Goal: Check status: Check status

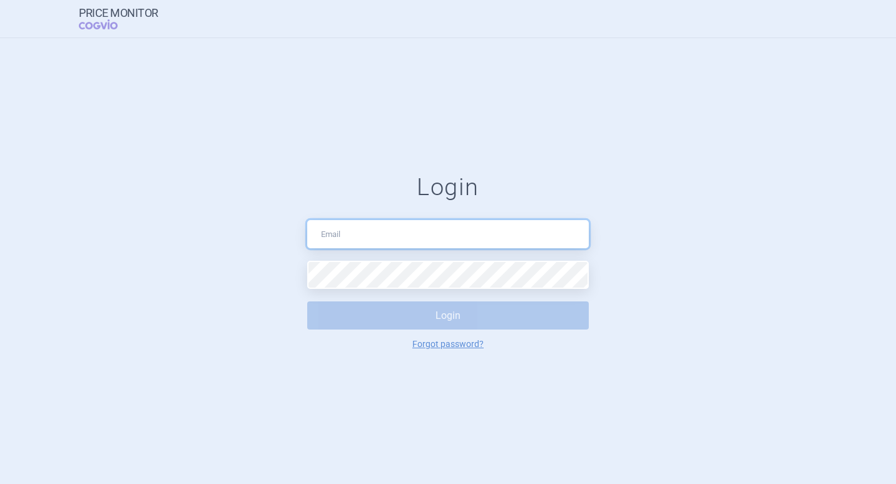
click at [335, 236] on input "text" at bounding box center [448, 234] width 282 height 28
type input "jaroslav.husak@promedcs.com"
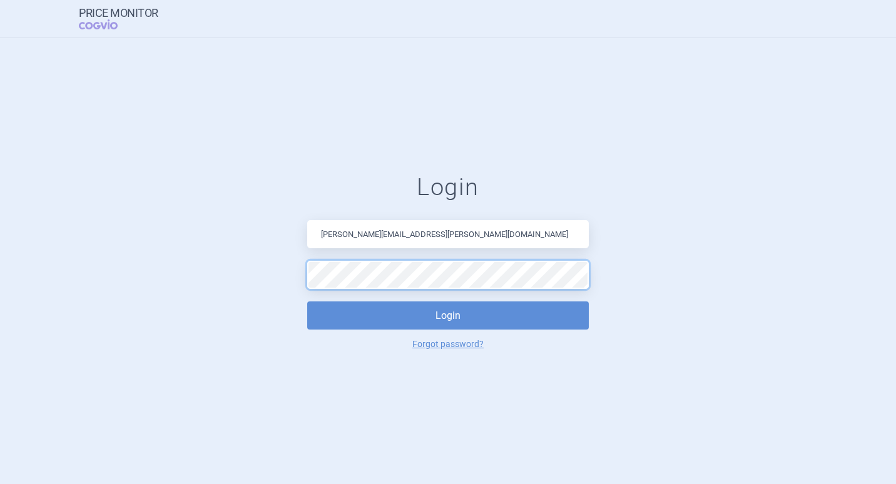
click at [307, 302] on button "Login" at bounding box center [448, 316] width 282 height 28
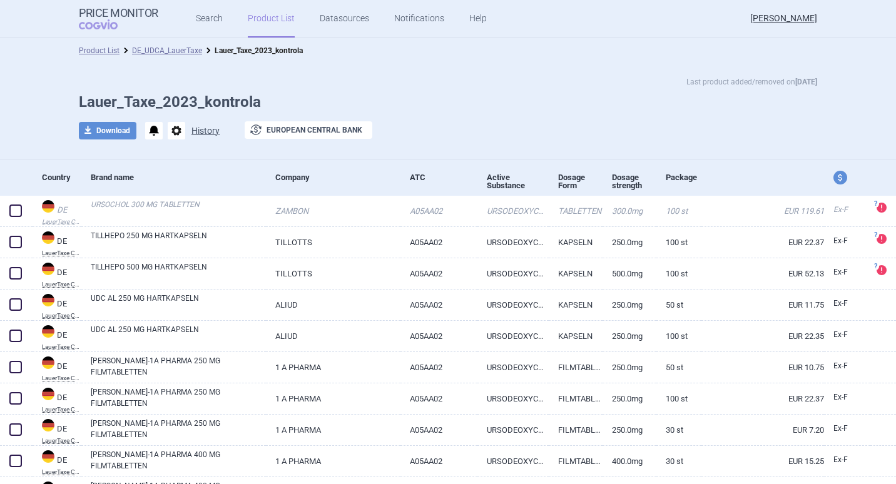
click at [202, 131] on button "History" at bounding box center [205, 130] width 28 height 9
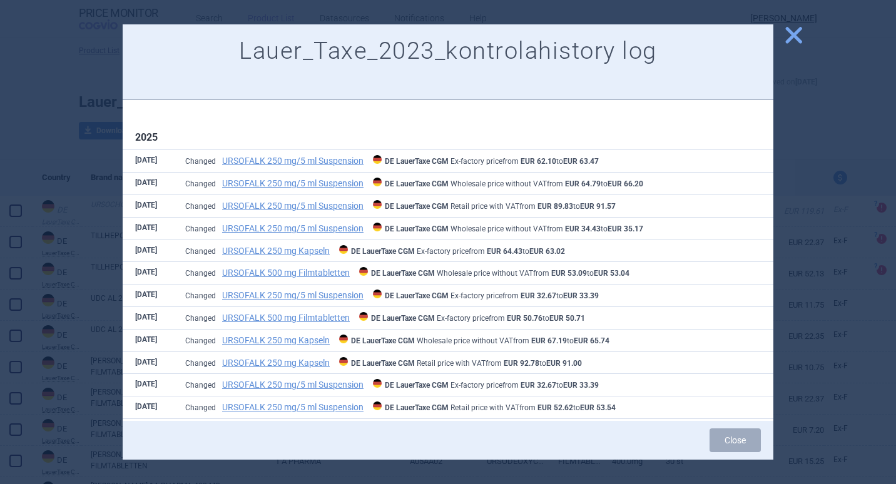
click at [797, 34] on span "close" at bounding box center [794, 35] width 22 height 22
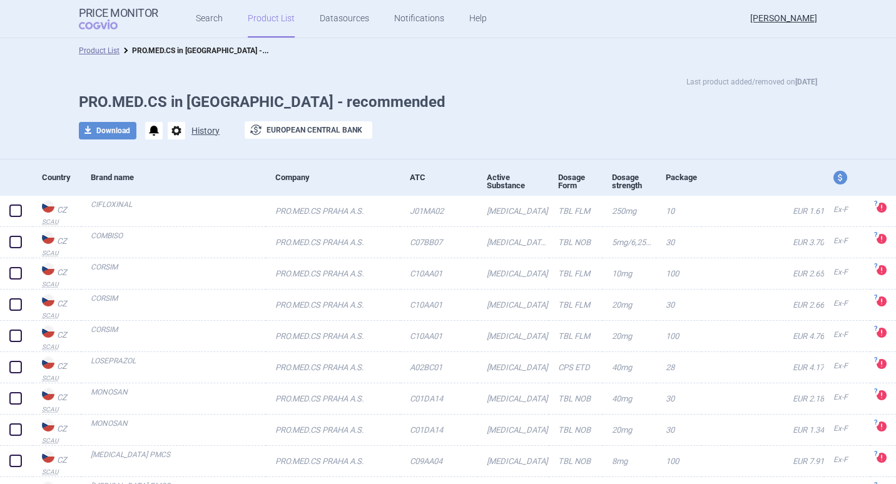
click at [205, 129] on button "History" at bounding box center [205, 130] width 28 height 9
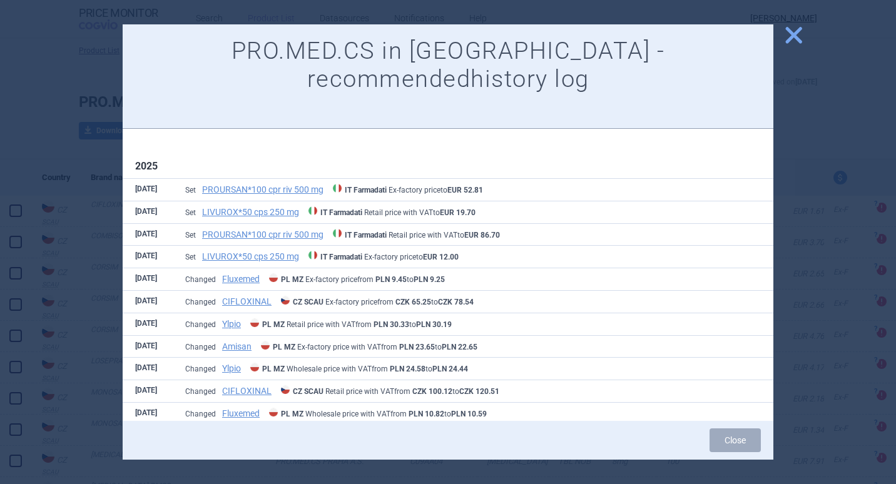
click at [788, 33] on span "close" at bounding box center [794, 35] width 22 height 22
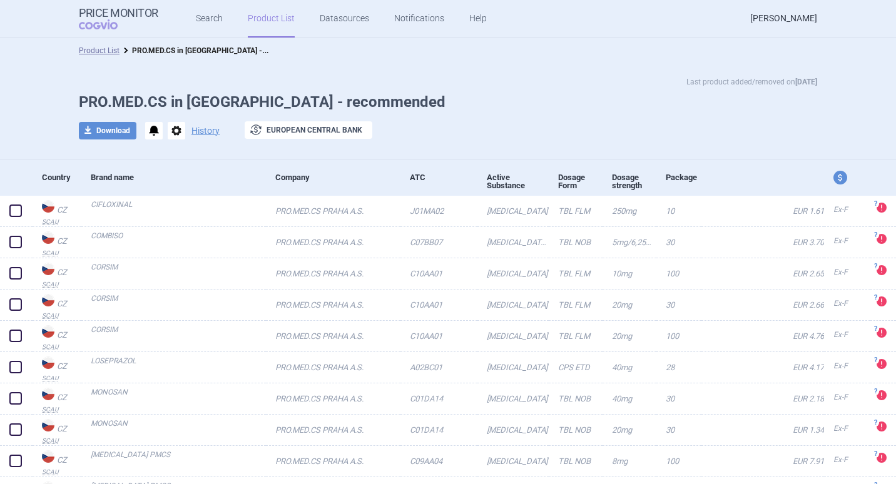
click at [770, 18] on link "[PERSON_NAME]" at bounding box center [783, 19] width 67 height 38
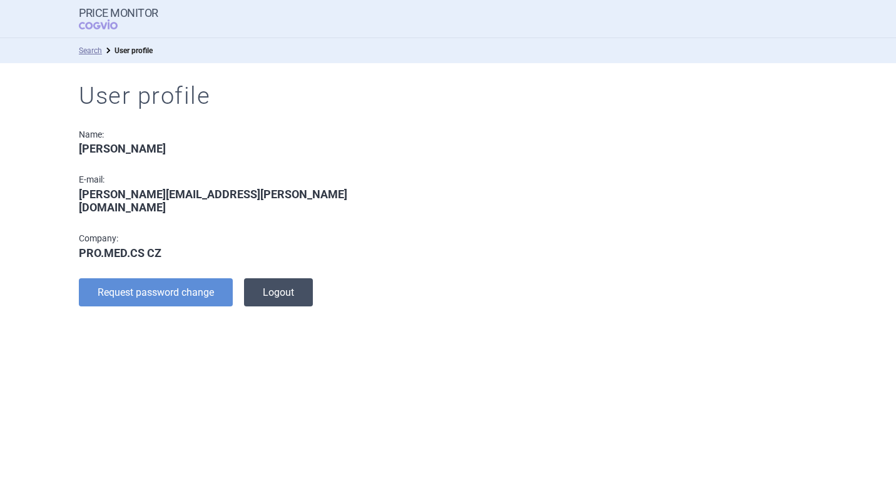
click at [258, 281] on button "Logout" at bounding box center [278, 292] width 69 height 28
